Goal: Navigation & Orientation: Find specific page/section

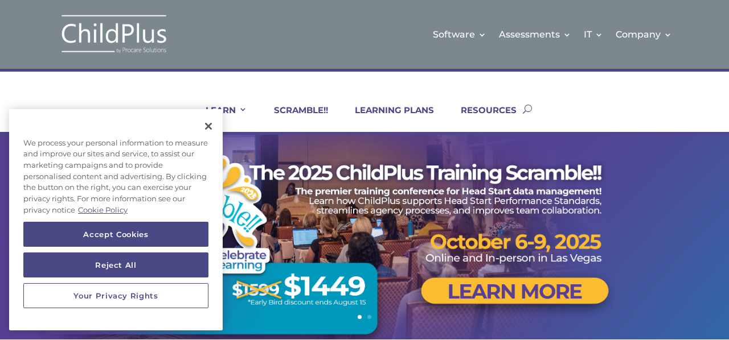
click at [295, 112] on link "SCRAMBLE!!" at bounding box center [294, 118] width 68 height 27
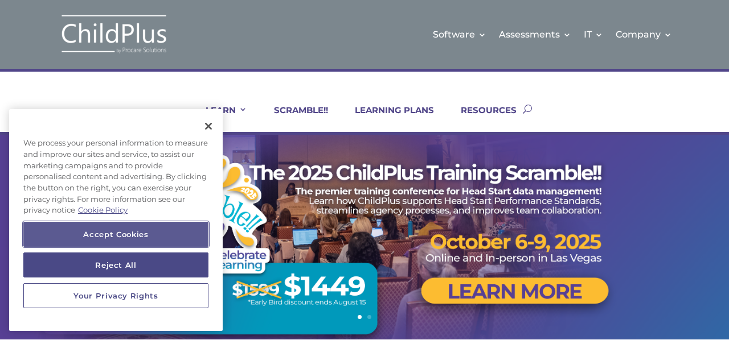
click at [149, 135] on button "Accept Cookies" at bounding box center [115, 234] width 185 height 25
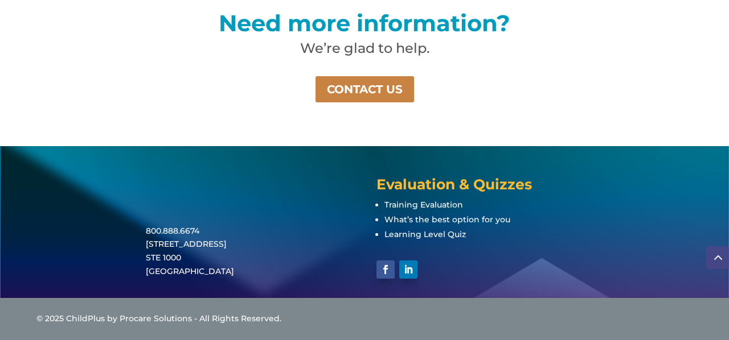
scroll to position [873, 0]
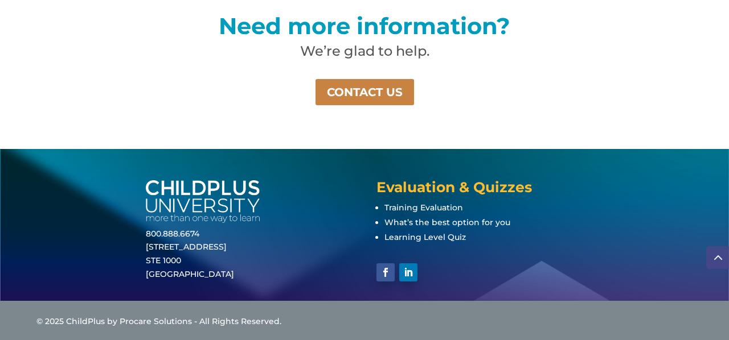
click at [337, 87] on link "CONTACT US" at bounding box center [364, 92] width 101 height 28
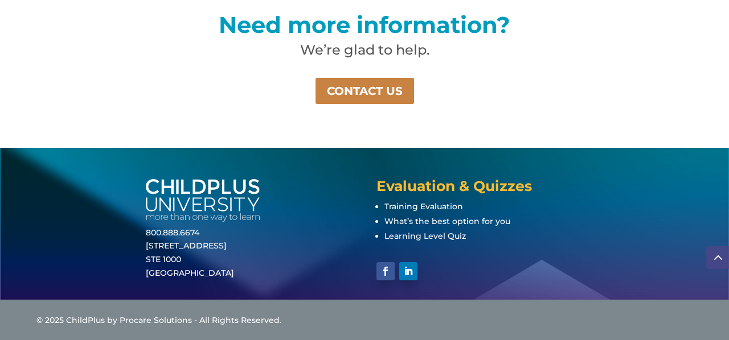
scroll to position [873, 0]
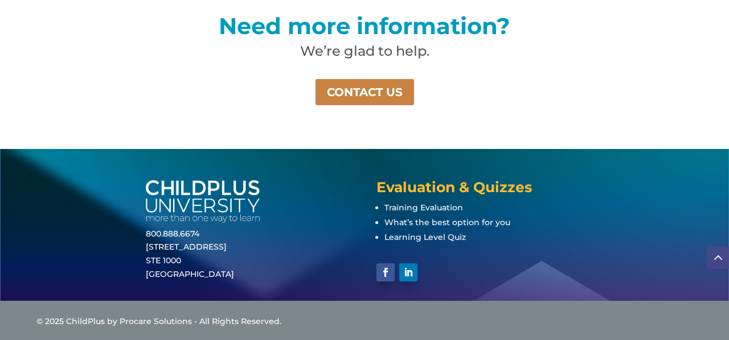
click at [380, 100] on link "CONTACT US" at bounding box center [364, 92] width 101 height 28
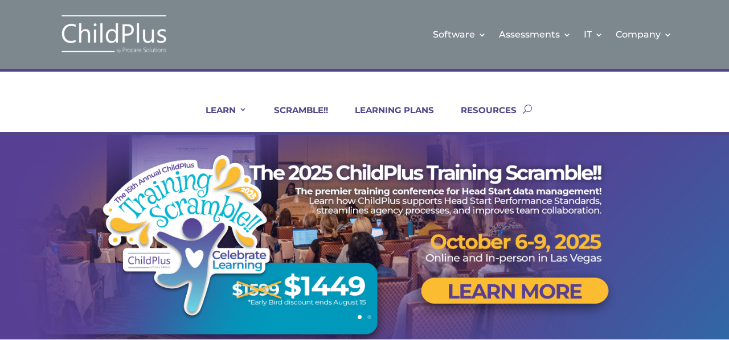
click at [490, 110] on link "RESOURCES" at bounding box center [481, 118] width 70 height 27
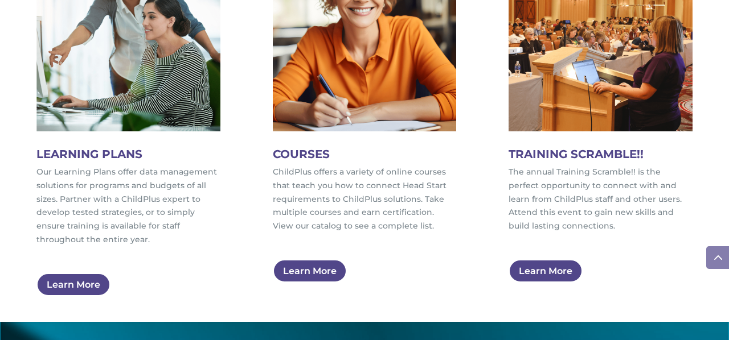
scroll to position [833, 0]
